Goal: Information Seeking & Learning: Learn about a topic

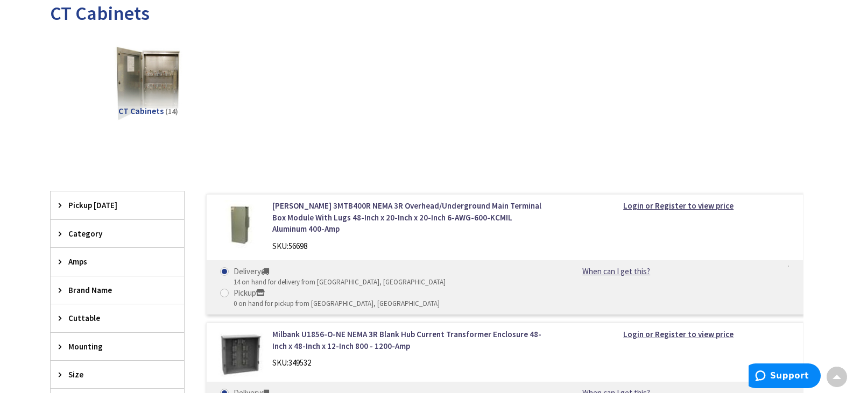
scroll to position [215, 0]
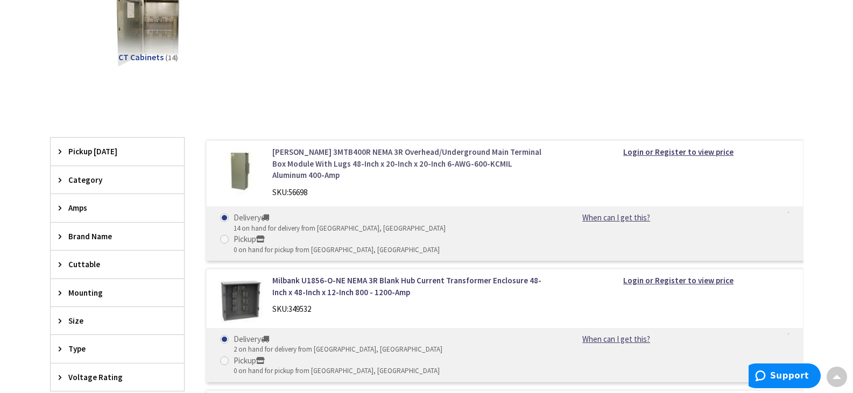
click at [346, 151] on link "Eaton 3MTB400R NEMA 3R Overhead/Underground Main Terminal Box Module With Lugs …" at bounding box center [409, 163] width 274 height 34
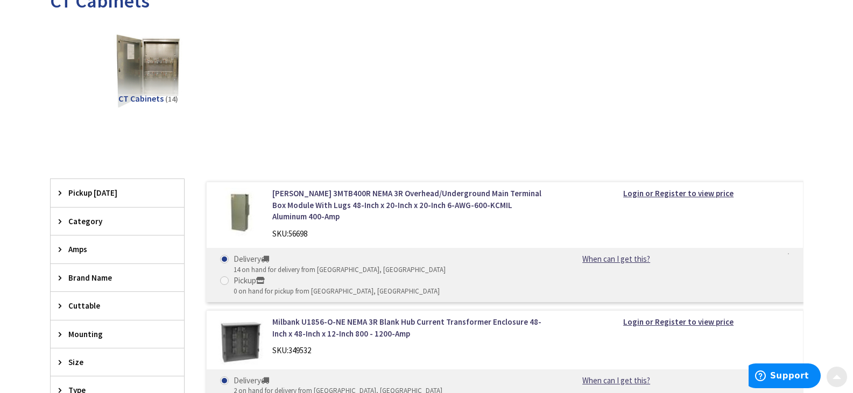
scroll to position [215, 0]
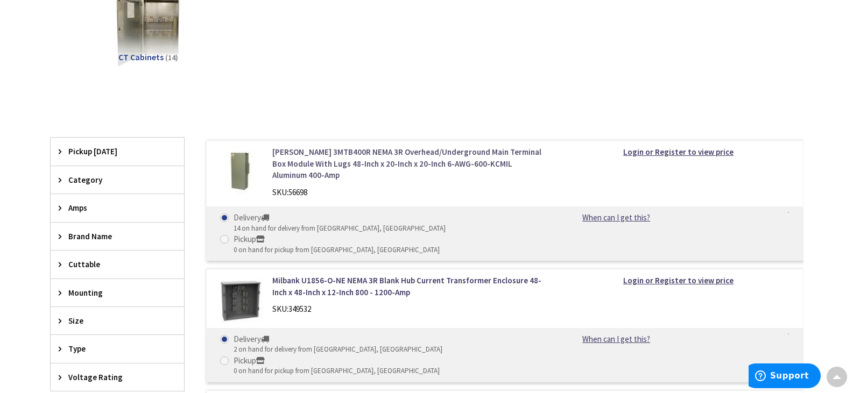
click at [330, 159] on link "Eaton 3MTB400R NEMA 3R Overhead/Underground Main Terminal Box Module With Lugs …" at bounding box center [409, 163] width 274 height 34
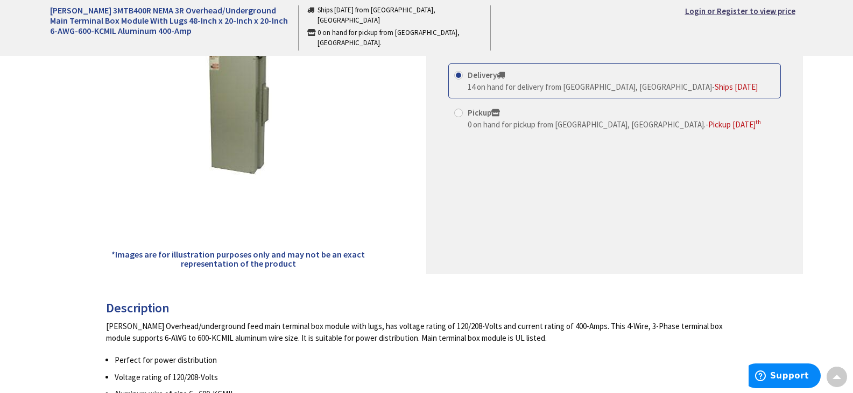
scroll to position [108, 0]
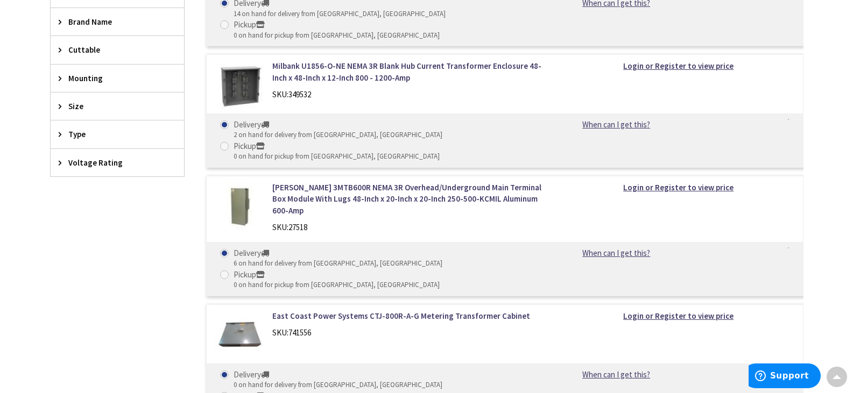
scroll to position [431, 0]
click at [391, 181] on link "[PERSON_NAME] 3MTB600R NEMA 3R Overhead/Underground Main Terminal Box Module Wi…" at bounding box center [409, 198] width 274 height 34
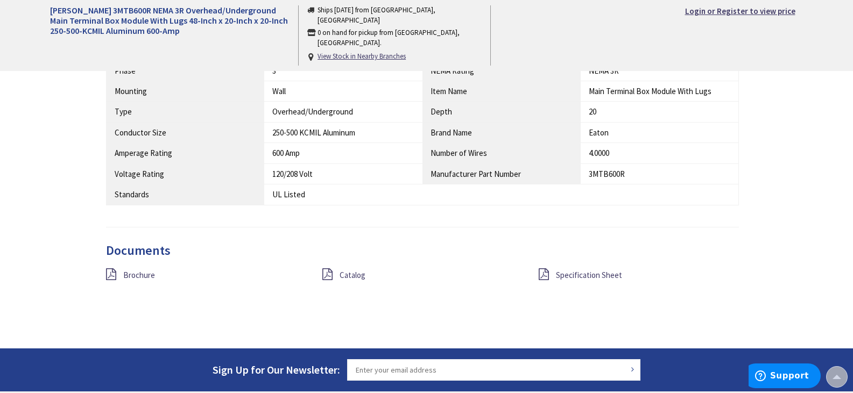
scroll to position [700, 0]
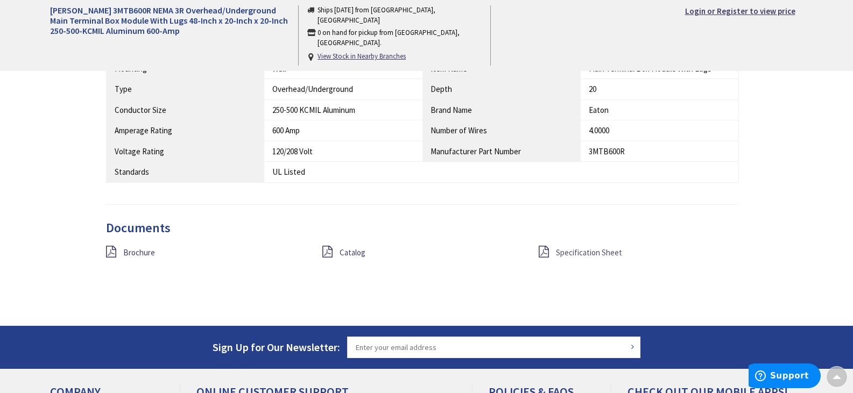
click at [593, 252] on span "Specification Sheet" at bounding box center [589, 253] width 66 height 10
